Goal: Transaction & Acquisition: Purchase product/service

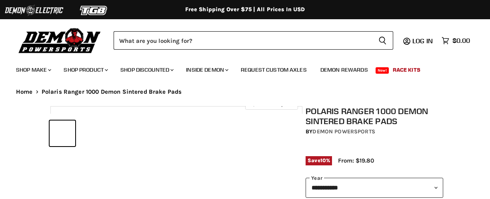
select select "******"
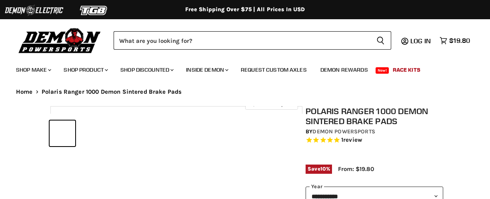
select select "******"
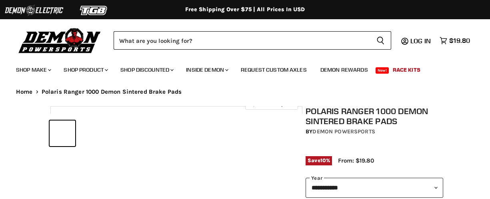
select select "******"
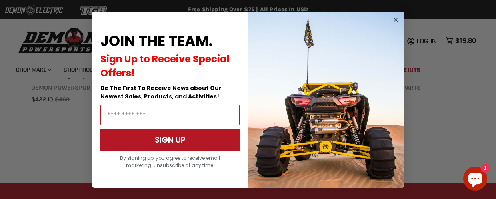
scroll to position [893, 0]
